Goal: Go to known website: Access a specific website the user already knows

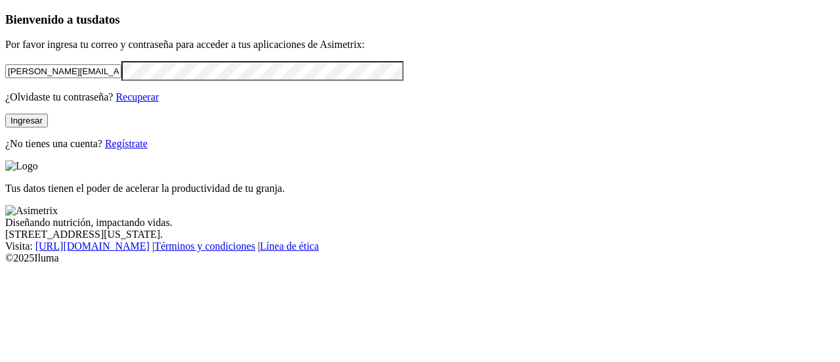
click at [121, 78] on input "[PERSON_NAME][EMAIL_ADDRESS][PERSON_NAME][DOMAIN_NAME]" at bounding box center [63, 71] width 116 height 14
type input "[PERSON_NAME][EMAIL_ADDRESS][PERSON_NAME][DOMAIN_NAME]"
click at [48, 127] on button "Ingresar" at bounding box center [26, 121] width 43 height 14
